Goal: Transaction & Acquisition: Purchase product/service

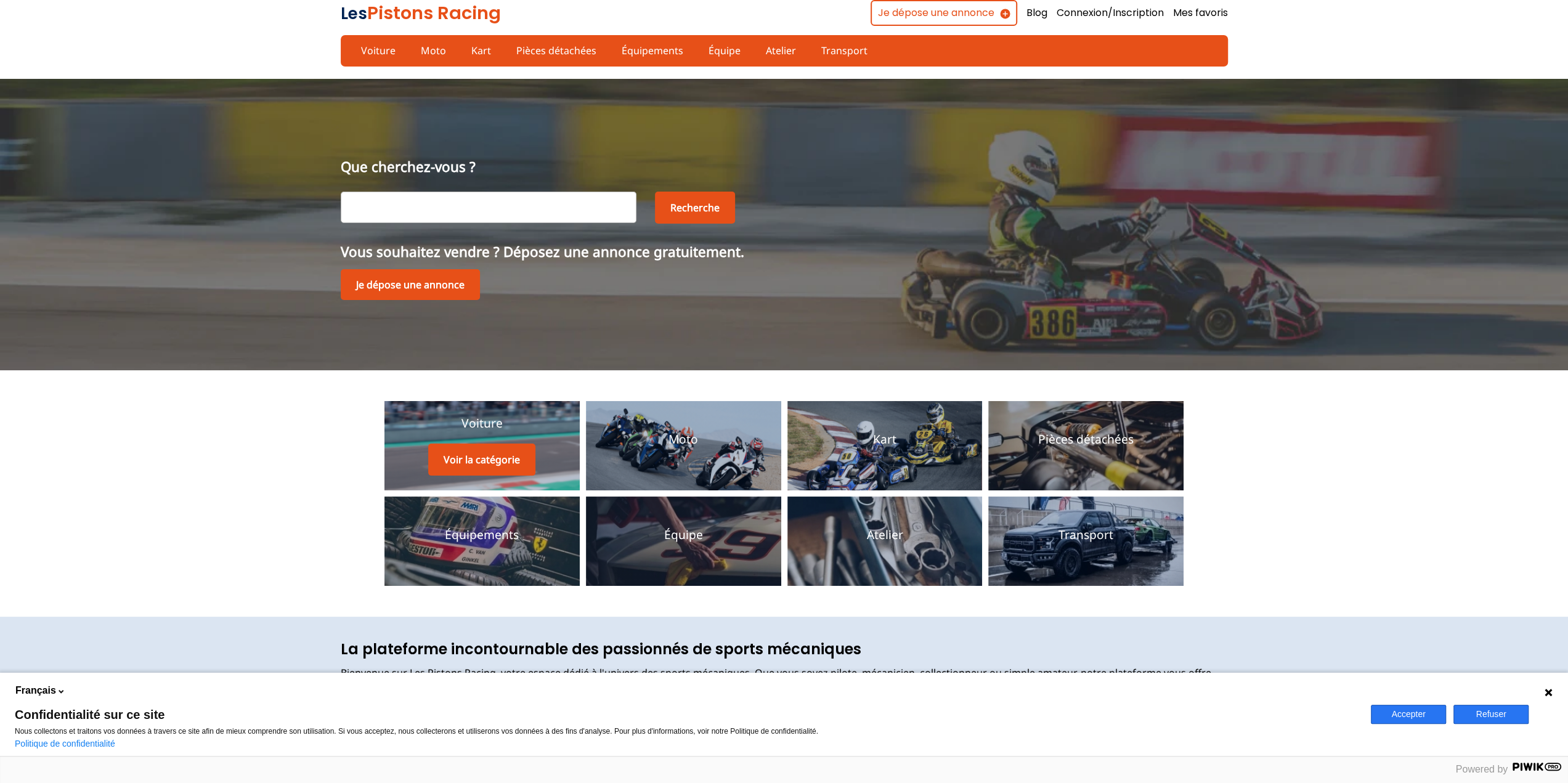
click at [468, 423] on p "Voiture" at bounding box center [482, 423] width 41 height 16
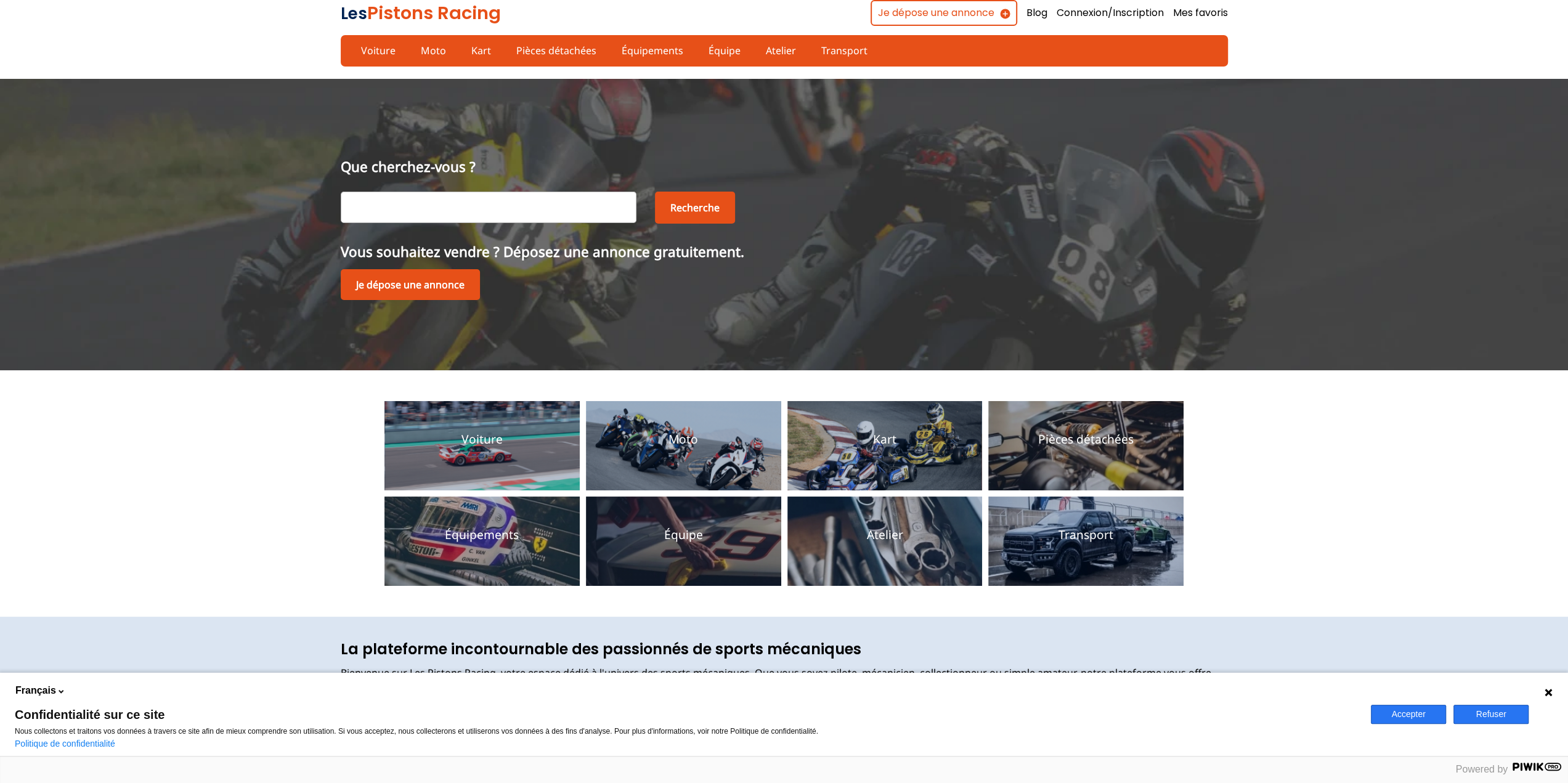
click at [464, 205] on input "text" at bounding box center [488, 207] width 296 height 31
type input "Caterham"
click at [678, 210] on button "Recherche" at bounding box center [694, 208] width 80 height 32
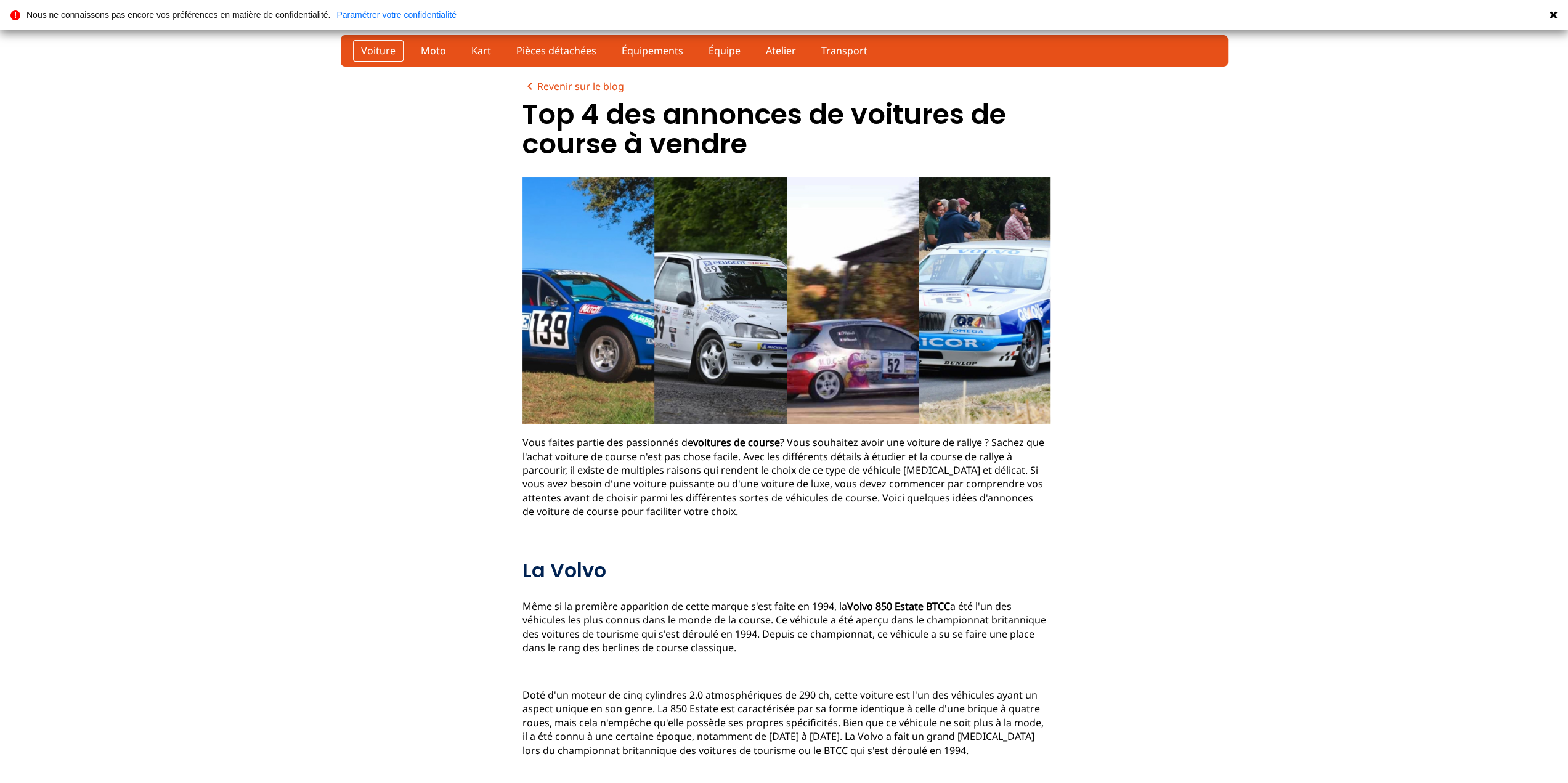
click at [394, 50] on link "Voiture" at bounding box center [378, 50] width 51 height 21
